Goal: Information Seeking & Learning: Learn about a topic

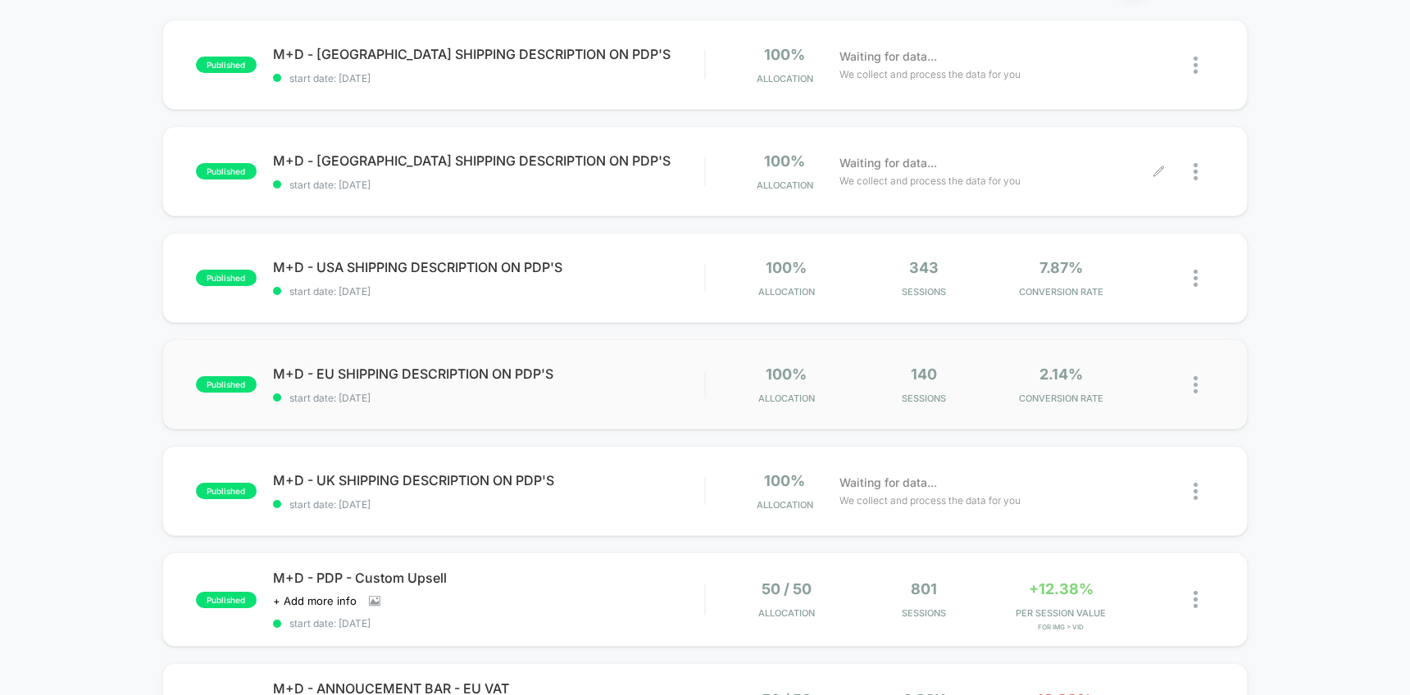
scroll to position [180, 0]
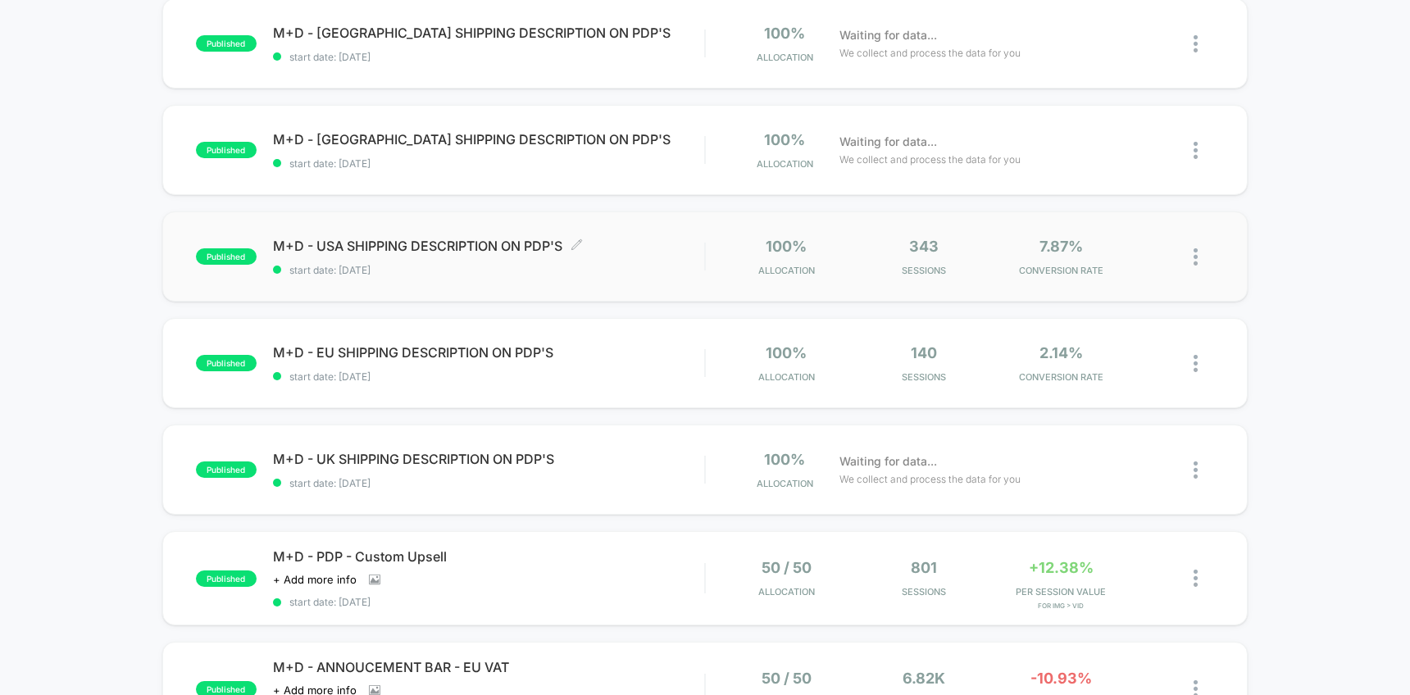
click at [671, 253] on div "M+D - USA SHIPPING DESCRIPTION ON PDP'S Click to edit experience details Click …" at bounding box center [488, 257] width 431 height 39
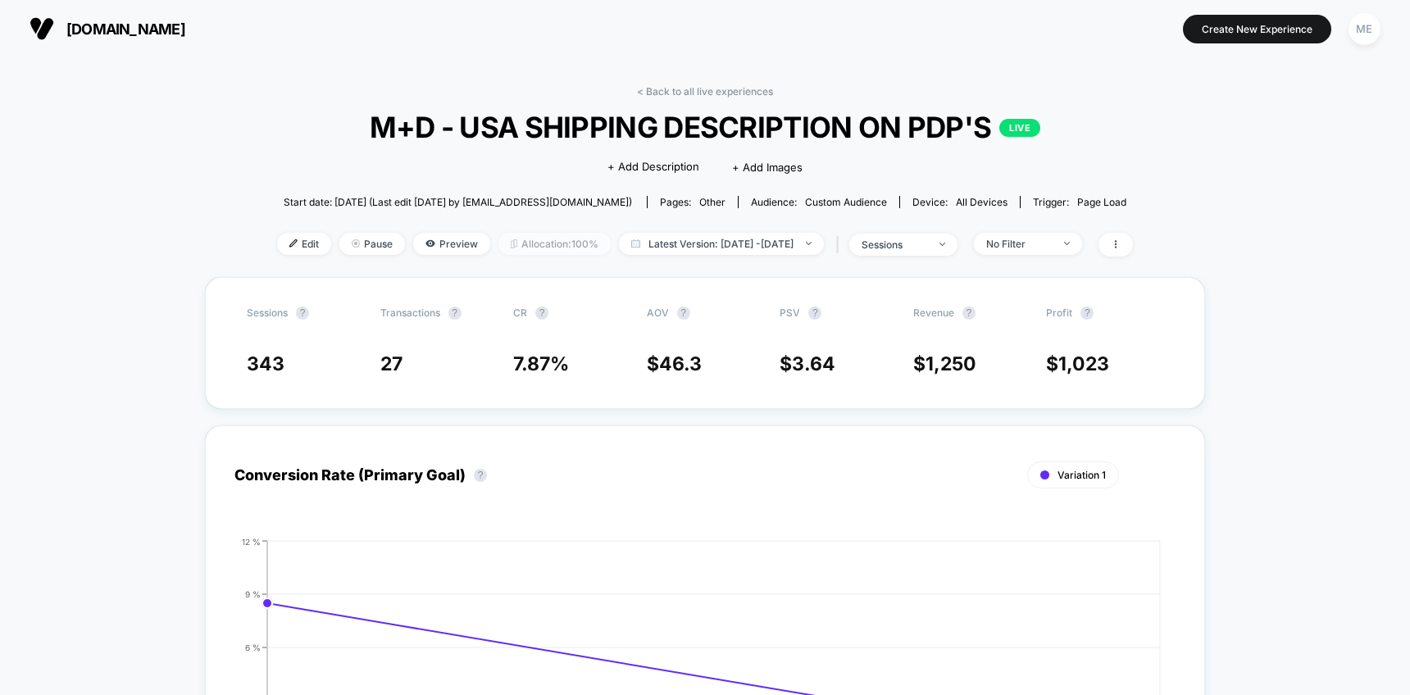
click at [509, 243] on span "Allocation: 100%" at bounding box center [554, 244] width 112 height 22
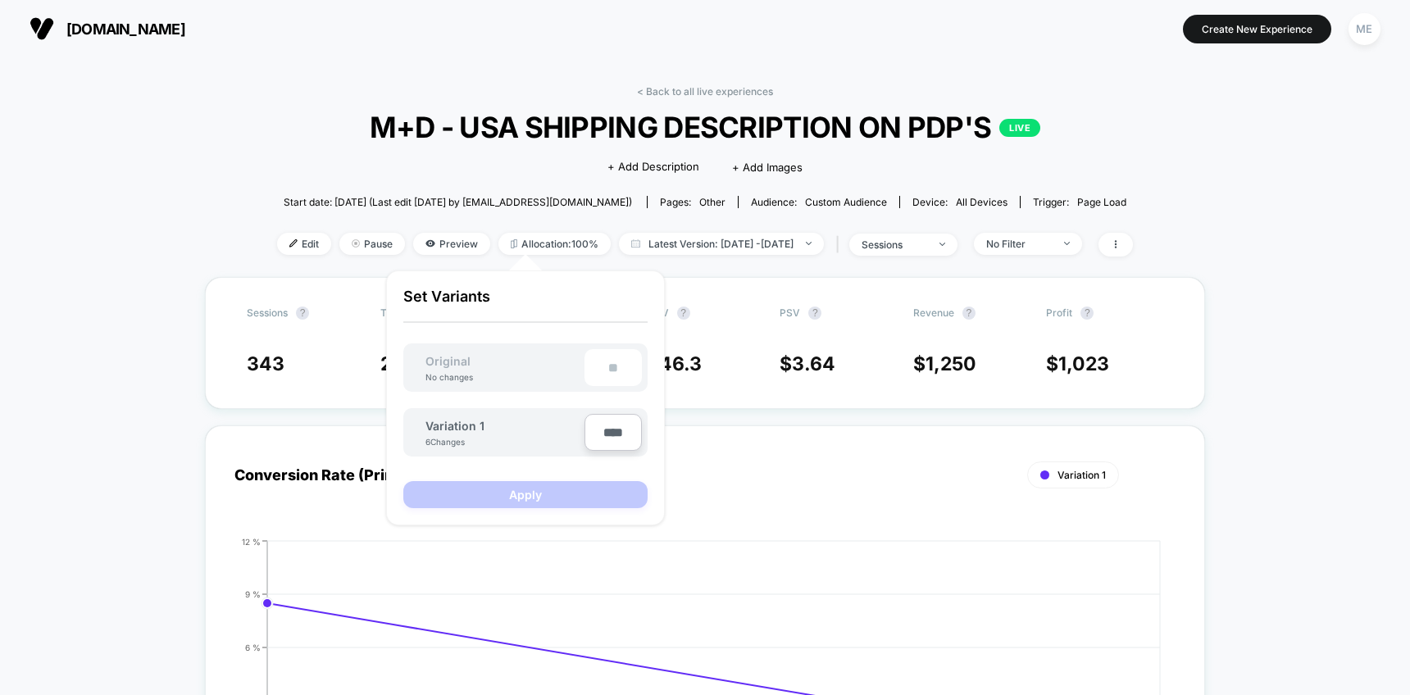
click at [284, 151] on div "< Back to all live experiences M+D - [GEOGRAPHIC_DATA] SHIPPING DESCRIPTION ON …" at bounding box center [705, 181] width 856 height 192
